Goal: Information Seeking & Learning: Learn about a topic

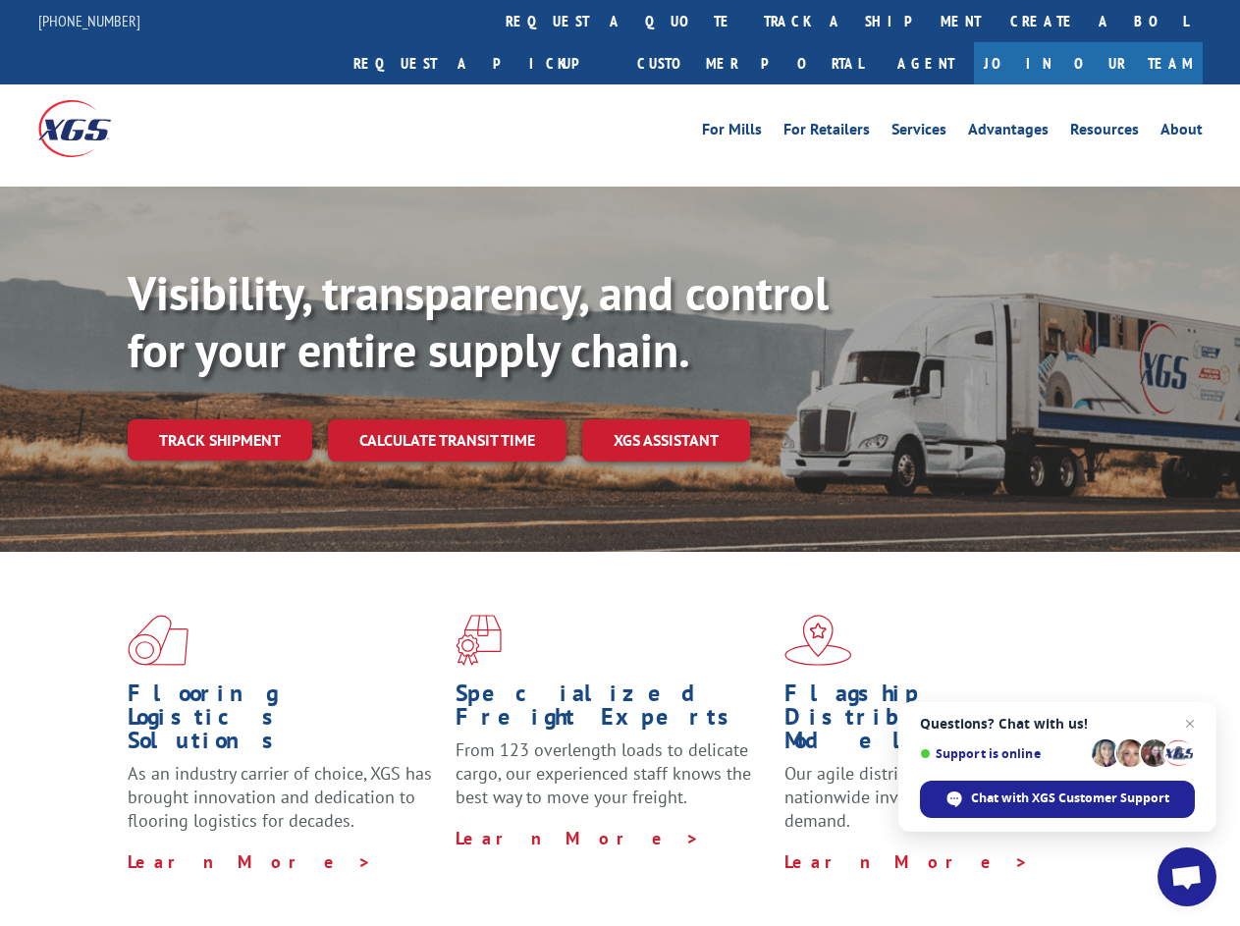
click at [620, 463] on div "Visibility, transparency, and control for your entire supply chain. Track shipm…" at bounding box center [684, 402] width 1113 height 274
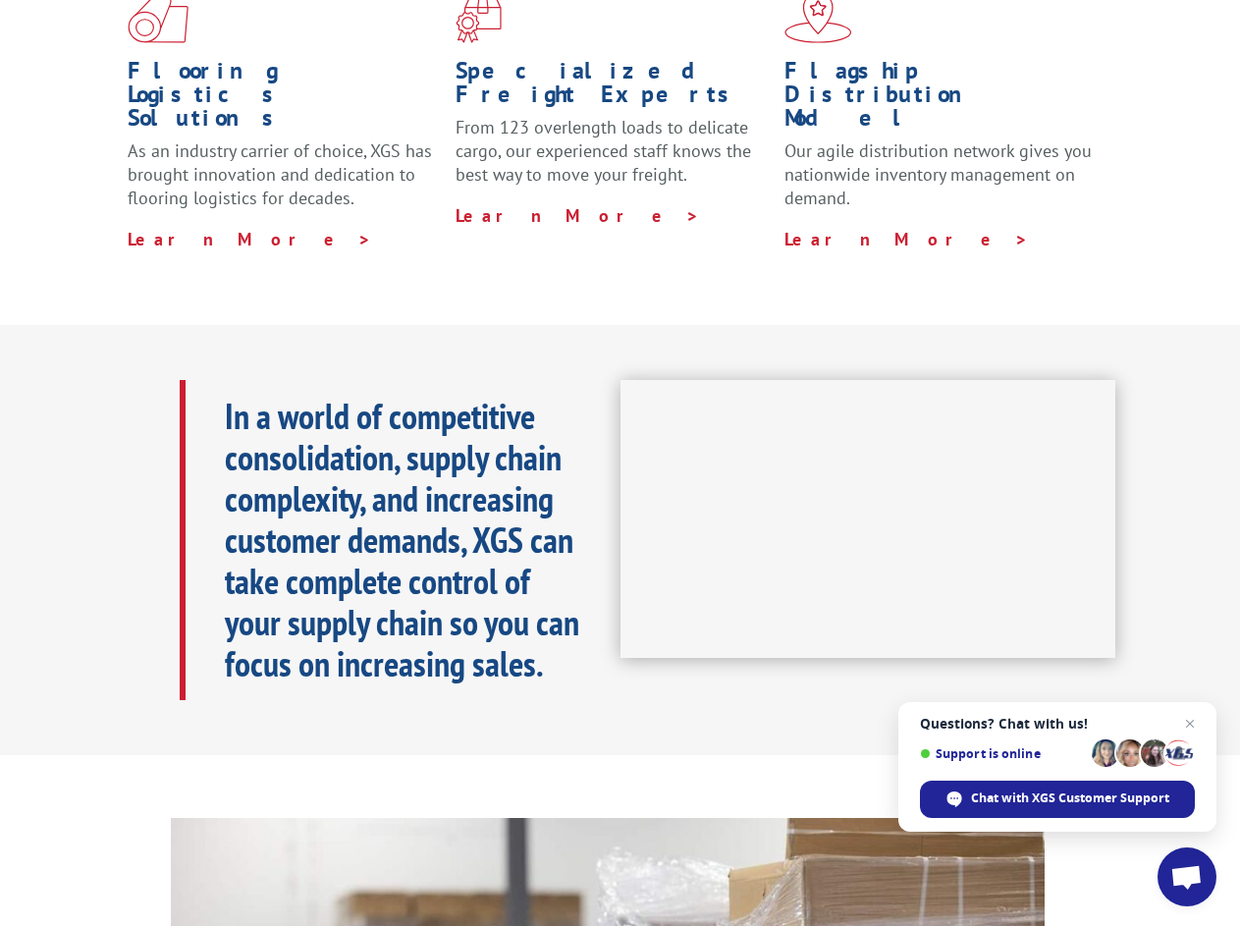
click at [562, 59] on h1 "Specialized Freight Experts" at bounding box center [612, 87] width 313 height 57
click at [686, 59] on h1 "Specialized Freight Experts" at bounding box center [612, 87] width 313 height 57
click at [808, 59] on h1 "Flagship Distribution Model" at bounding box center [941, 99] width 313 height 81
click at [219, 397] on div "In a world of competitive consolidation, supply chain complexity, and increasin…" at bounding box center [400, 540] width 441 height 320
click at [446, 397] on b "In a world of competitive consolidation, supply chain complexity, and increasin…" at bounding box center [402, 540] width 355 height 294
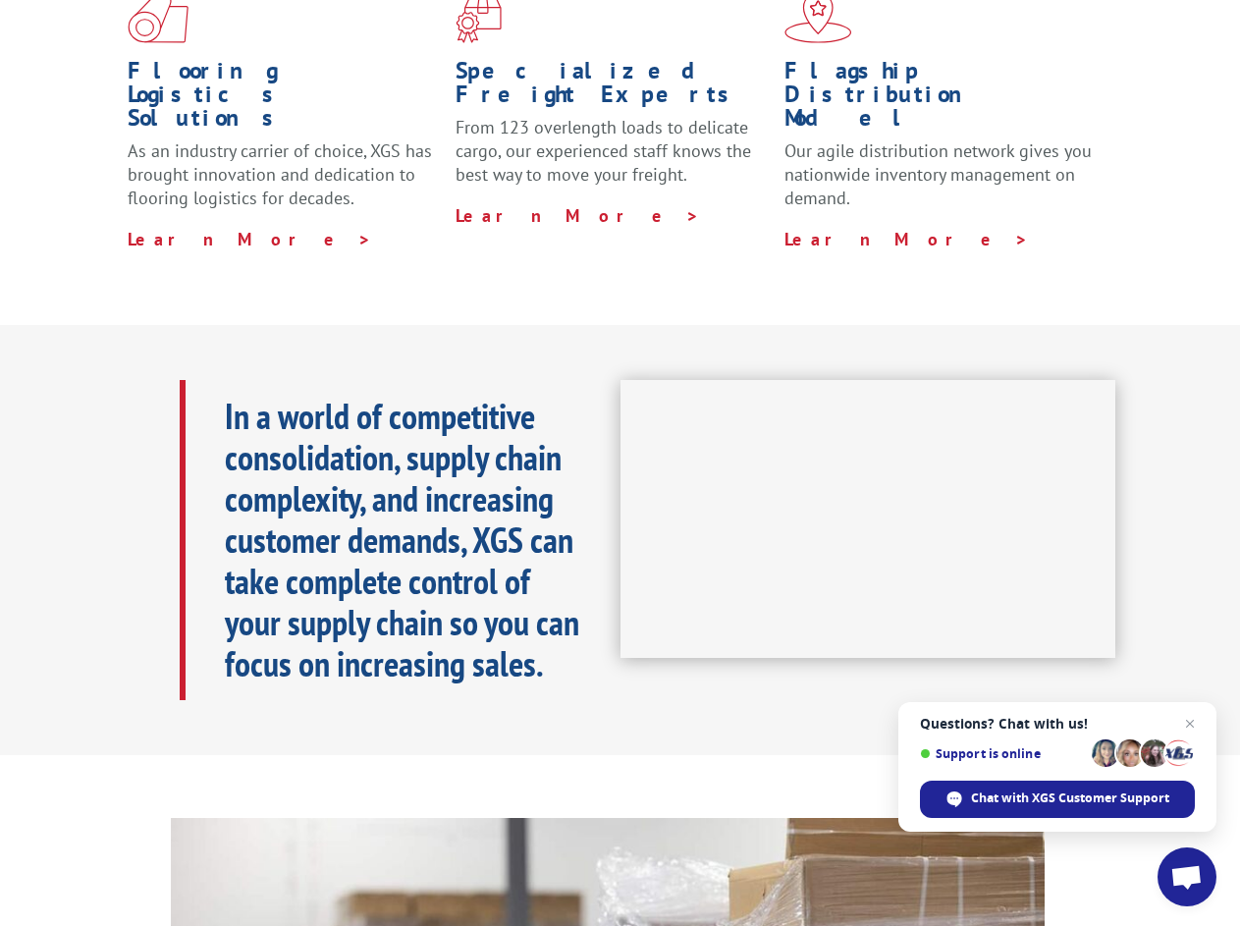
click at [1187, 877] on span "Open chat" at bounding box center [1187, 879] width 32 height 28
